Goal: Task Accomplishment & Management: Manage account settings

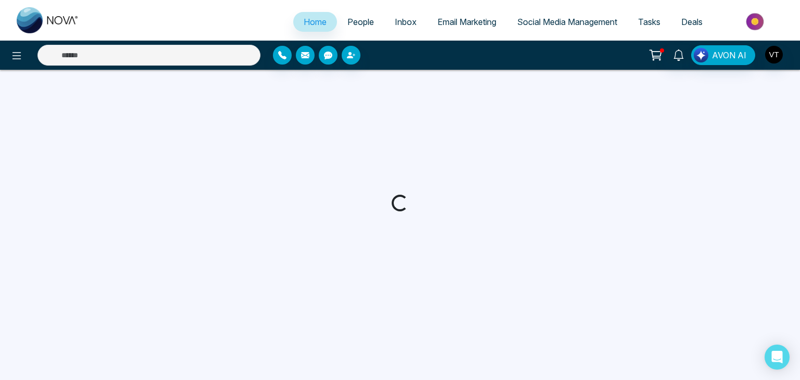
select select "*"
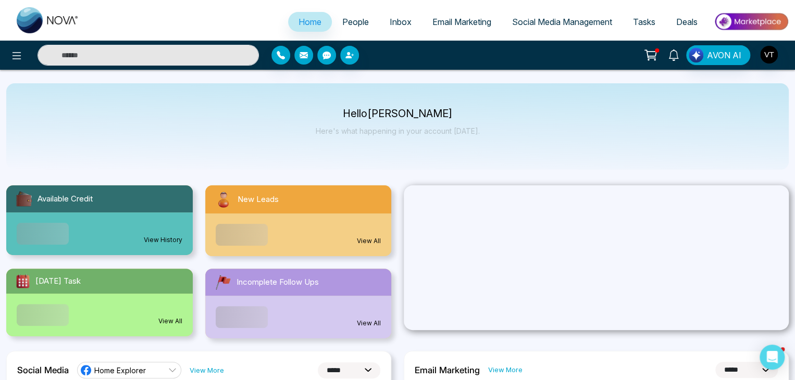
click at [673, 56] on icon at bounding box center [673, 54] width 11 height 11
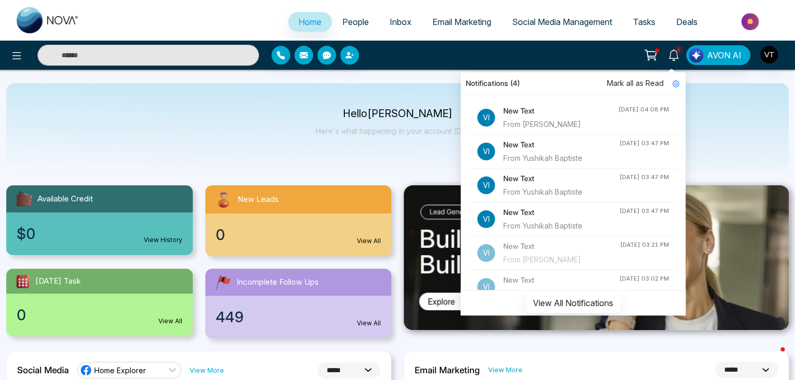
click at [523, 227] on div "From Yushikah Baptiste" at bounding box center [561, 225] width 116 height 11
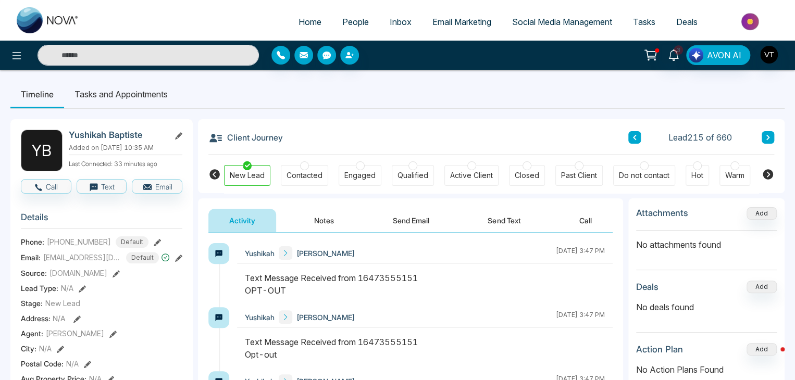
click at [505, 221] on button "Send Text" at bounding box center [504, 220] width 74 height 23
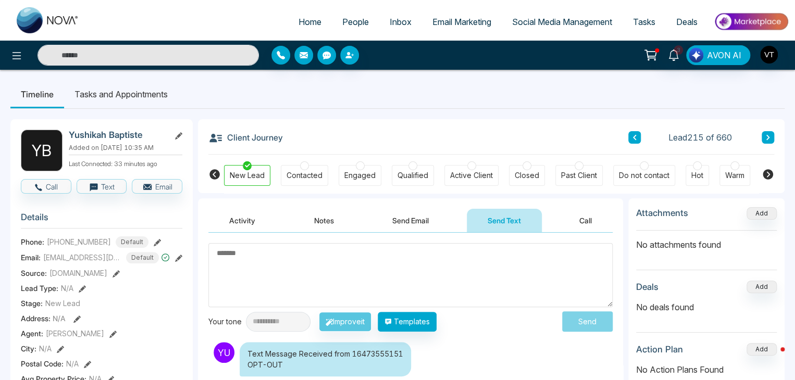
click at [240, 258] on textarea at bounding box center [410, 275] width 404 height 64
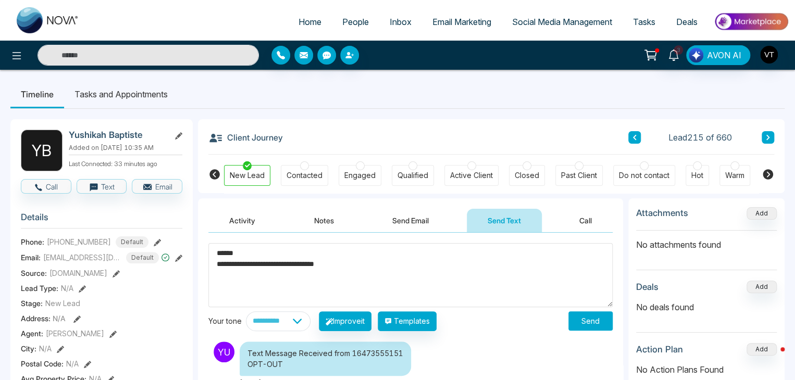
type textarea "**********"
click at [590, 315] on button "Send" at bounding box center [590, 320] width 44 height 19
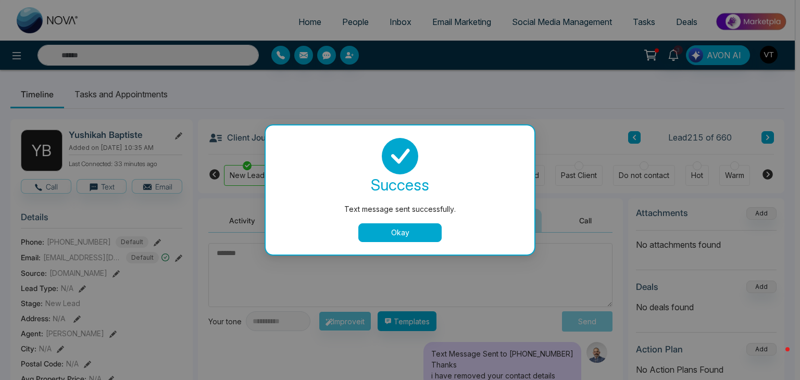
click at [403, 236] on button "Okay" at bounding box center [399, 232] width 83 height 19
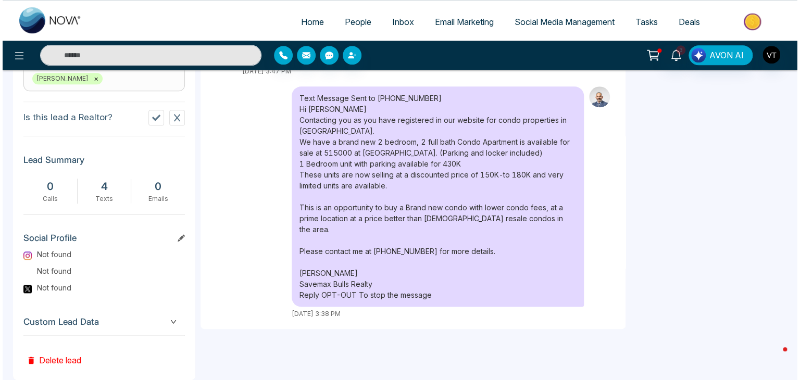
scroll to position [513, 0]
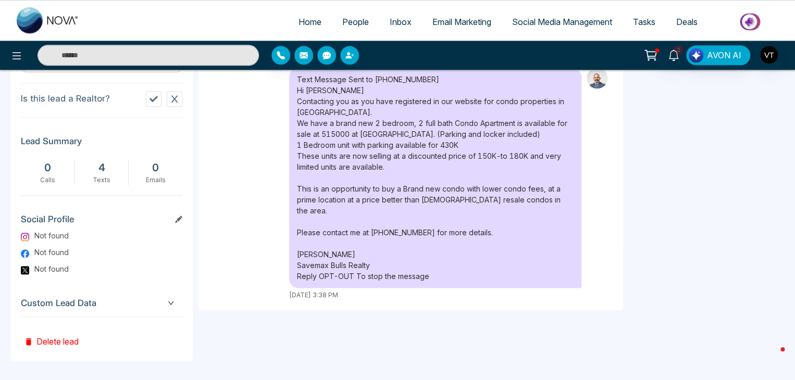
click at [45, 340] on button "Delete lead" at bounding box center [51, 334] width 61 height 34
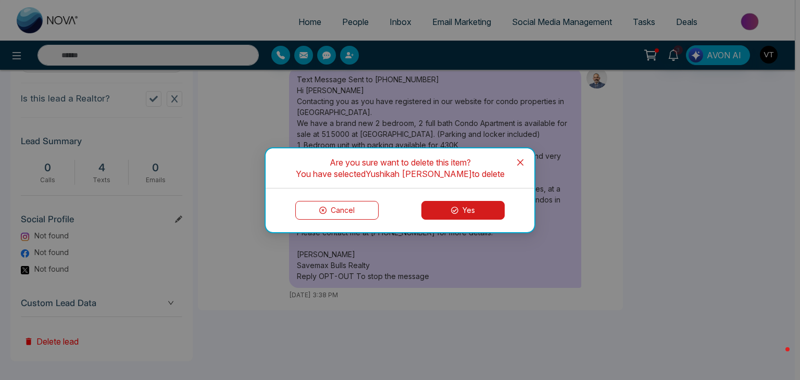
click at [464, 209] on button "Yes" at bounding box center [462, 210] width 83 height 19
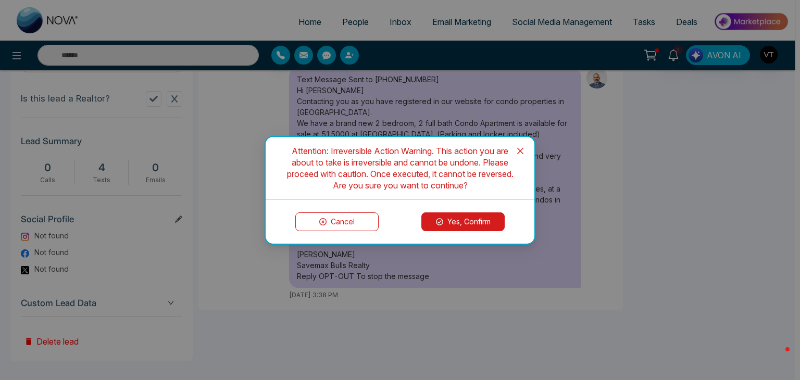
click at [465, 221] on button "Yes, Confirm" at bounding box center [462, 222] width 83 height 19
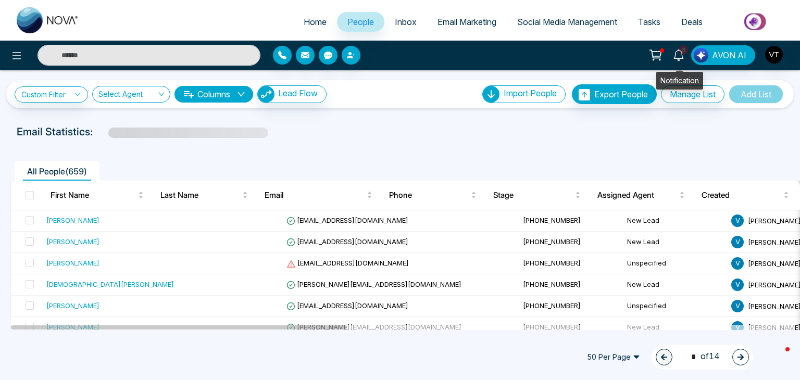
click at [683, 53] on span "3" at bounding box center [683, 49] width 9 height 9
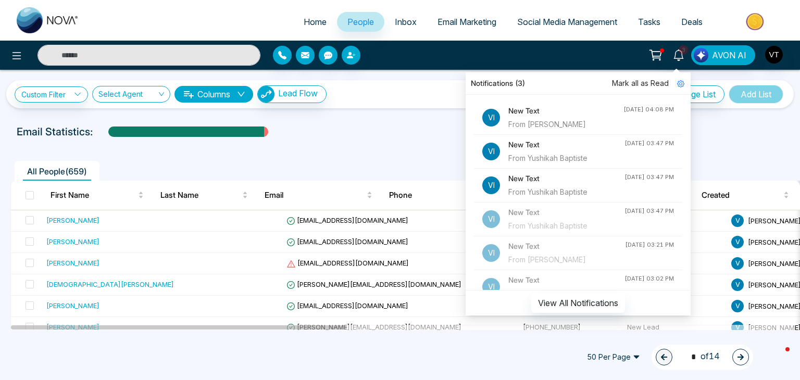
click at [548, 119] on div "From [PERSON_NAME]" at bounding box center [565, 124] width 115 height 11
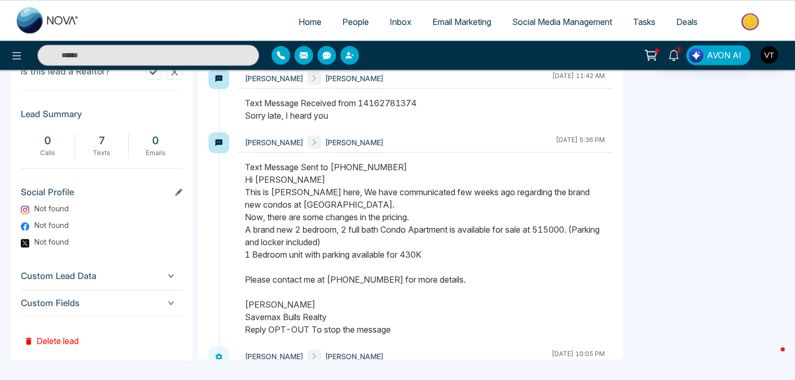
scroll to position [508, 0]
click at [56, 341] on button "Delete lead" at bounding box center [51, 334] width 61 height 34
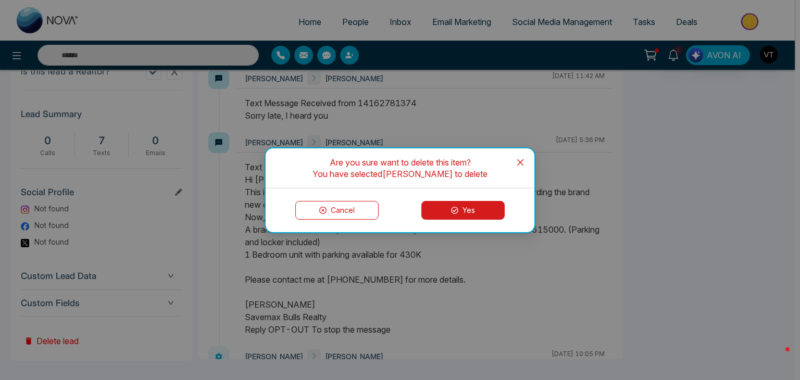
click at [479, 207] on button "Yes" at bounding box center [462, 210] width 83 height 19
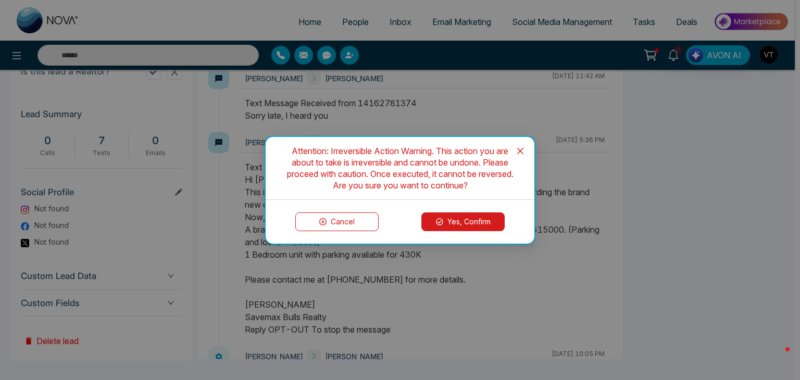
click at [477, 222] on button "Yes, Confirm" at bounding box center [462, 222] width 83 height 19
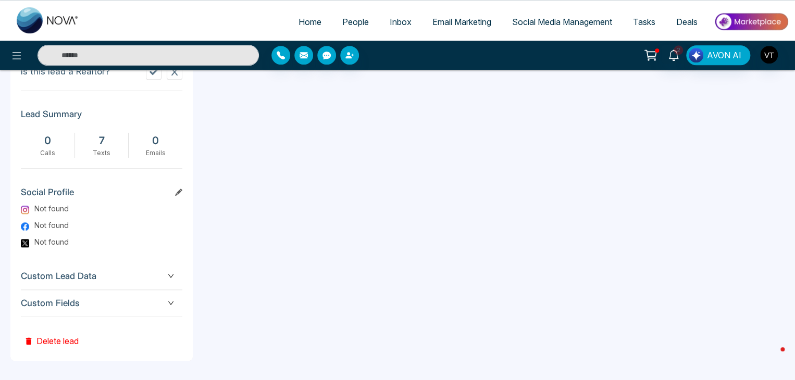
scroll to position [0, 0]
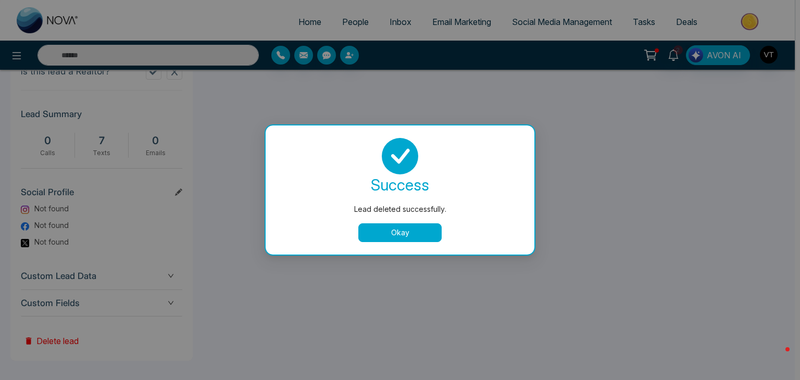
click at [427, 228] on button "Okay" at bounding box center [399, 232] width 83 height 19
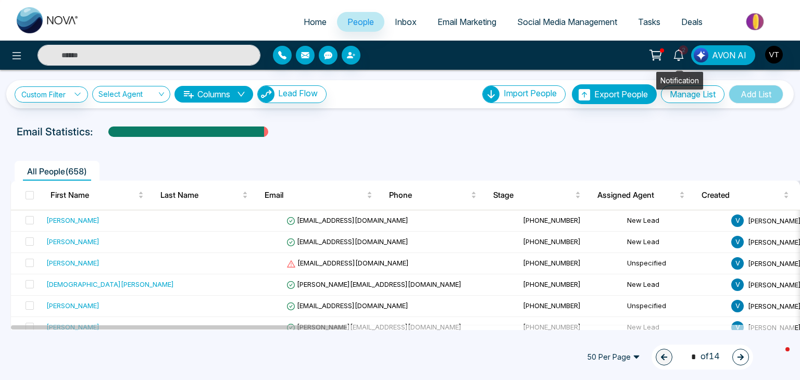
click at [682, 53] on span "2" at bounding box center [683, 49] width 9 height 9
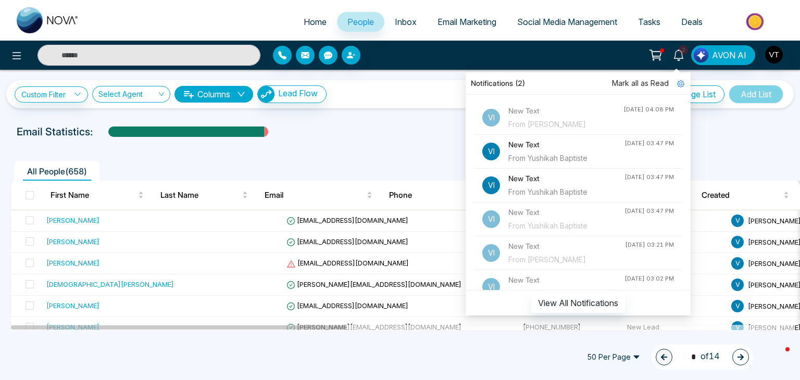
click at [532, 187] on div "From Yushikah Baptiste" at bounding box center [566, 191] width 116 height 11
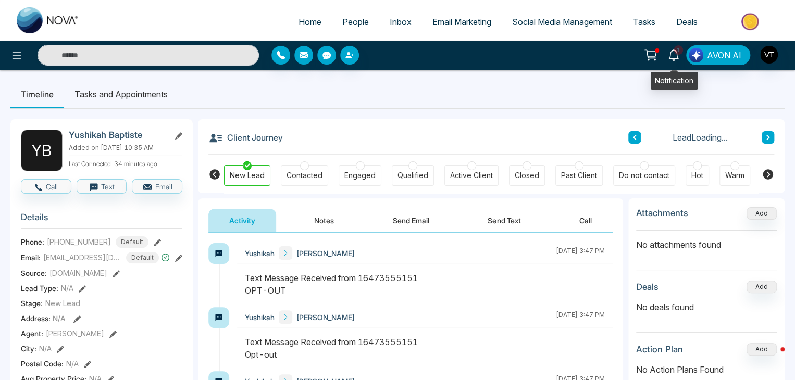
click at [675, 57] on icon at bounding box center [673, 54] width 11 height 11
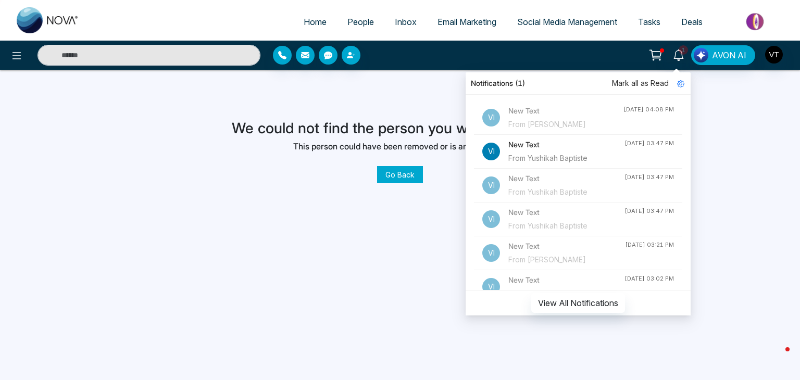
click at [536, 153] on div "From Yushikah Baptiste" at bounding box center [566, 158] width 116 height 11
click at [533, 144] on h4 "New Text" at bounding box center [566, 144] width 116 height 11
click at [352, 258] on div "Home People Inbox Email Marketing Social Media Management Tasks Deals 1 Notific…" at bounding box center [400, 190] width 800 height 380
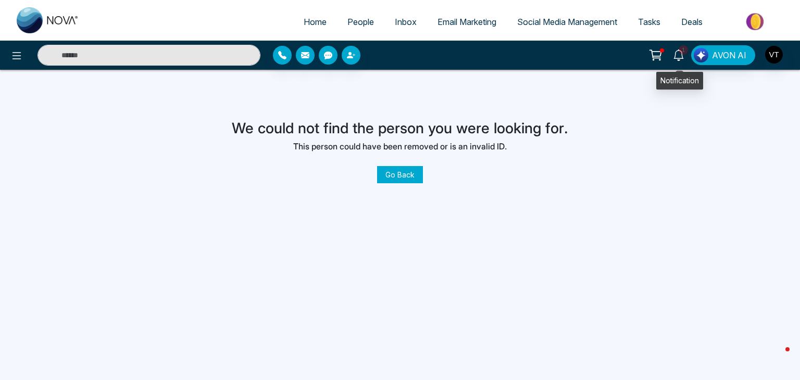
click at [683, 59] on icon at bounding box center [678, 54] width 11 height 11
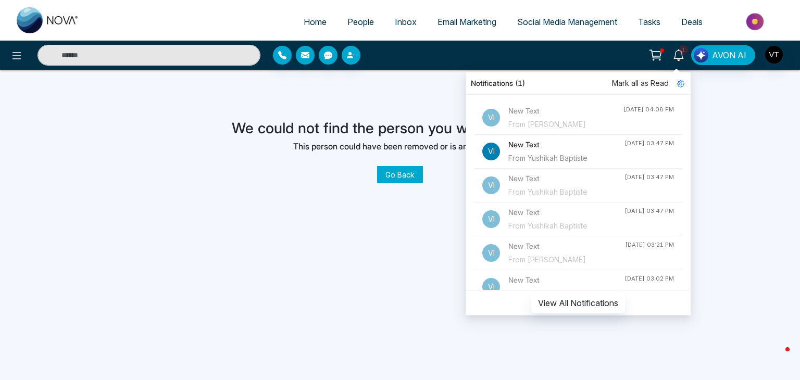
click at [656, 83] on span "Mark all as Read" at bounding box center [640, 83] width 57 height 11
